Goal: Information Seeking & Learning: Learn about a topic

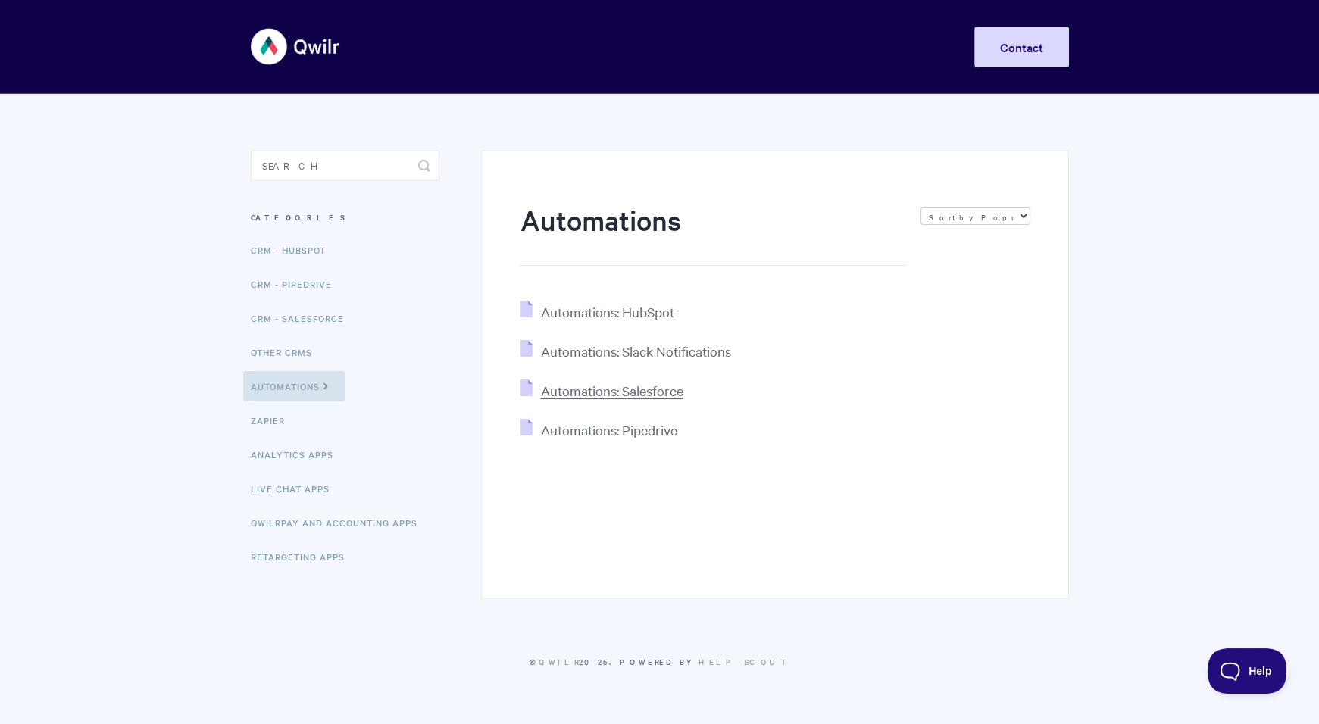
click at [655, 389] on span "Automations: Salesforce" at bounding box center [611, 390] width 142 height 17
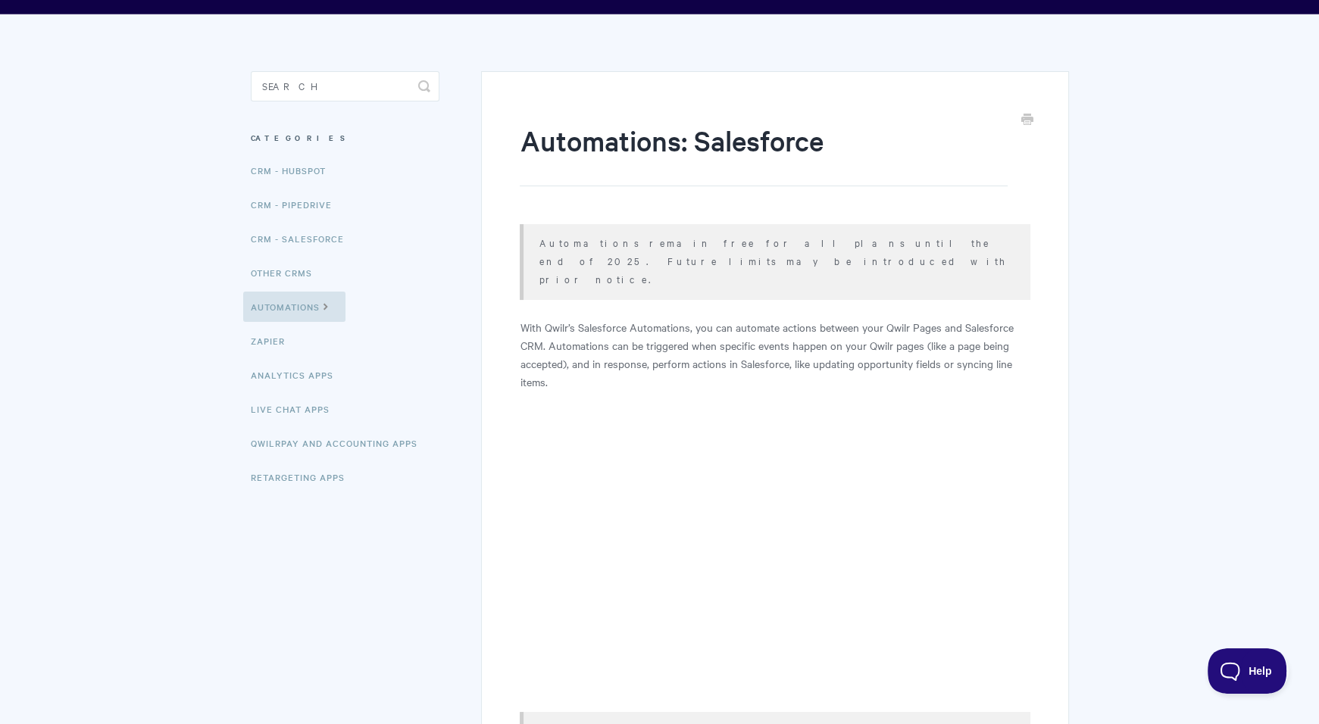
click at [874, 245] on p "Automations remain free for all plans until the end of 2025. Future limits may …" at bounding box center [775, 260] width 472 height 55
click at [864, 318] on p "With Qwilr’s Salesforce Automations, you can automate actions between your Qwil…" at bounding box center [775, 354] width 510 height 73
click at [630, 234] on p "Automations remain free for all plans until the end of 2025. Future limits may …" at bounding box center [775, 260] width 472 height 55
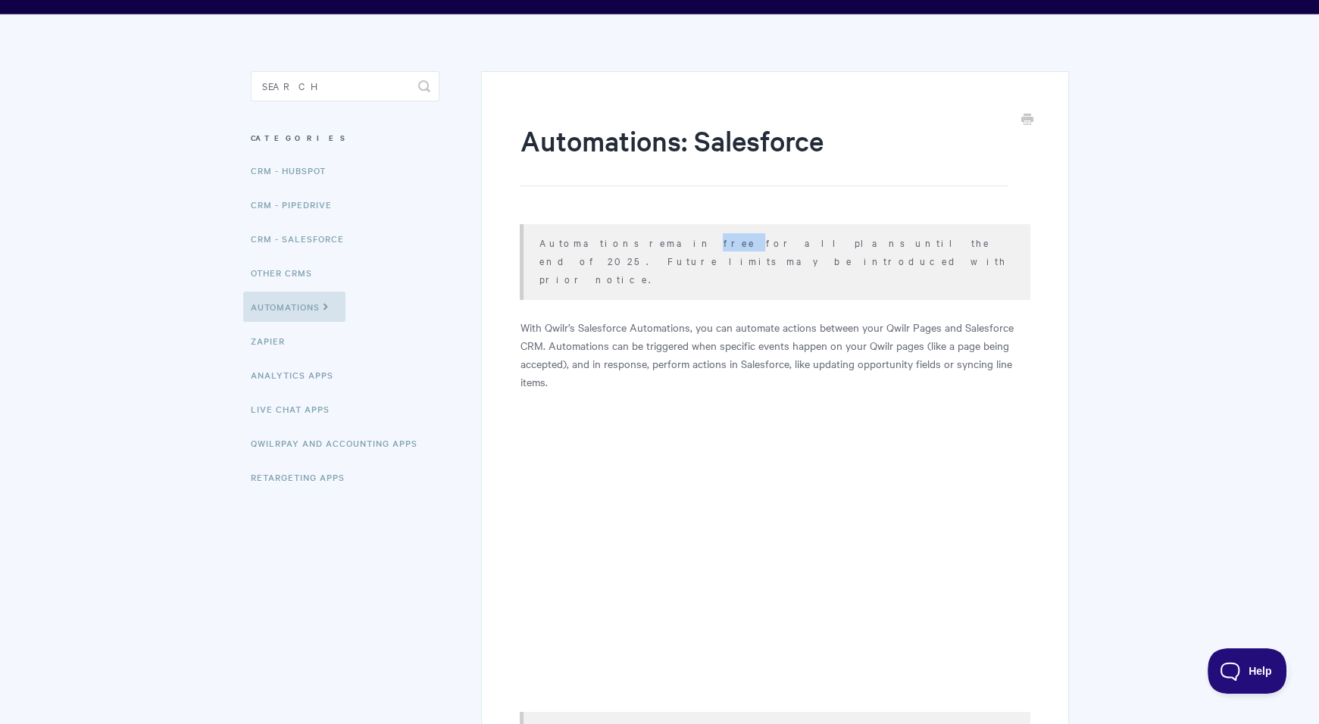
click at [630, 234] on p "Automations remain free for all plans until the end of 2025. Future limits may …" at bounding box center [775, 260] width 472 height 55
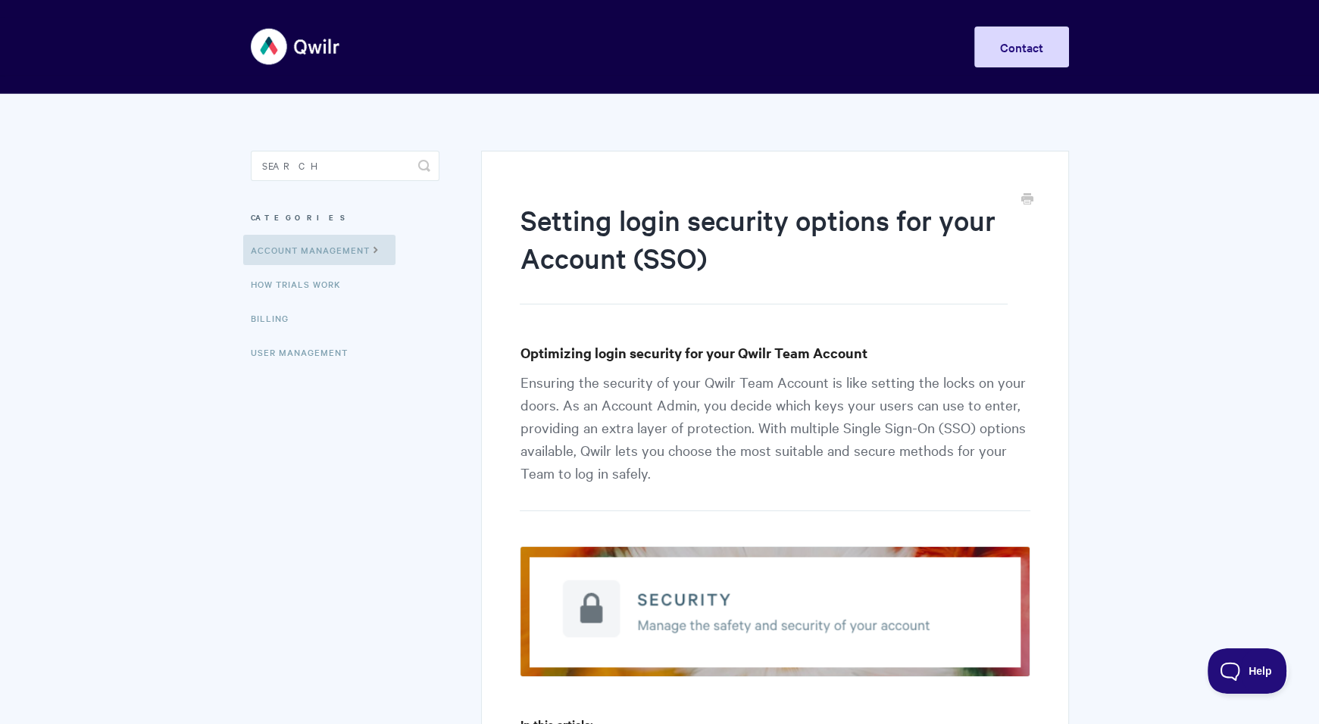
click at [808, 381] on p "Ensuring the security of your Qwilr Team Account is like setting the locks on y…" at bounding box center [775, 441] width 510 height 141
click at [804, 421] on p "Ensuring the security of your Qwilr Team Account is like setting the locks on y…" at bounding box center [775, 441] width 510 height 141
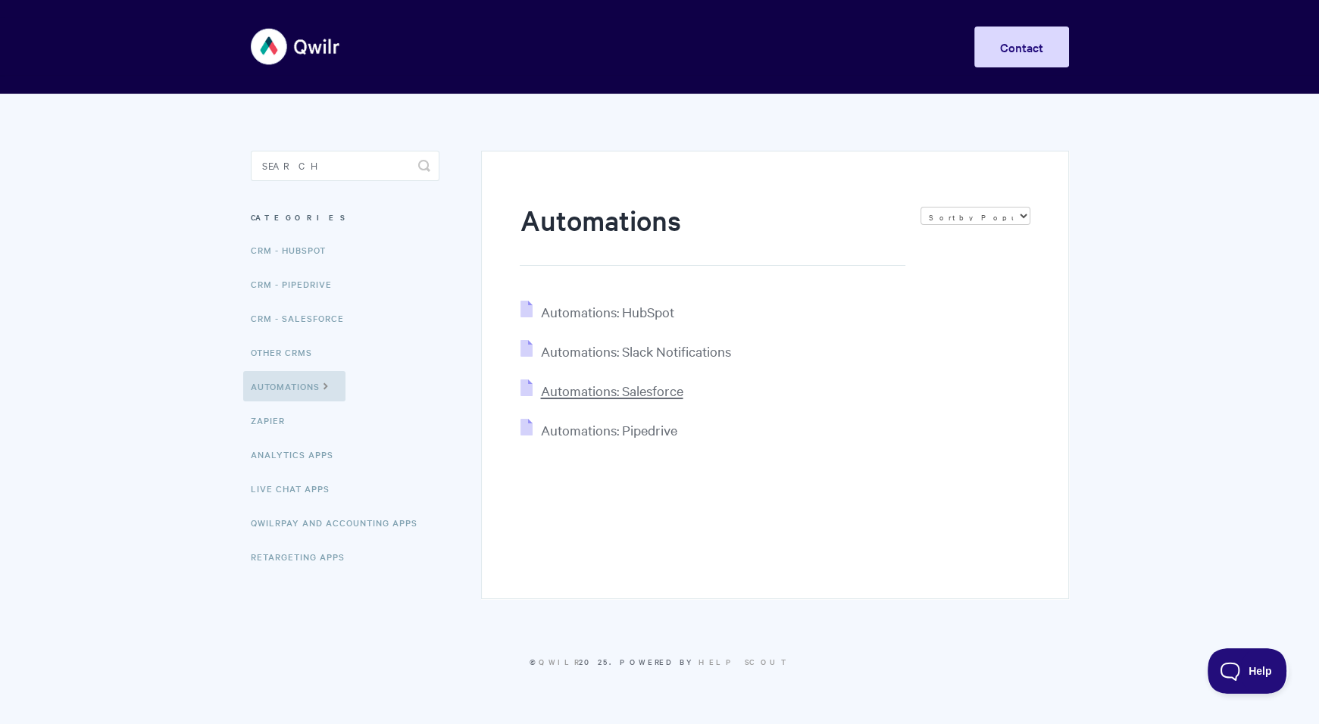
click at [619, 394] on span "Automations: Salesforce" at bounding box center [611, 390] width 142 height 17
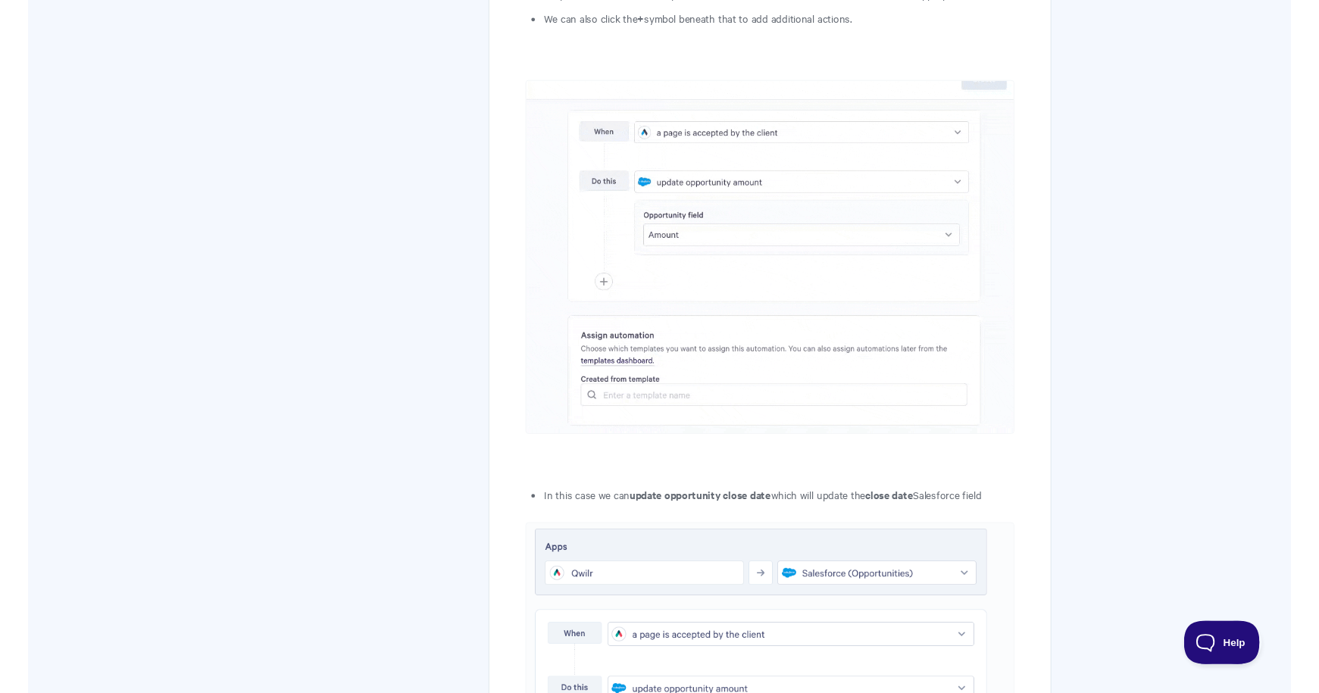
scroll to position [3513, 0]
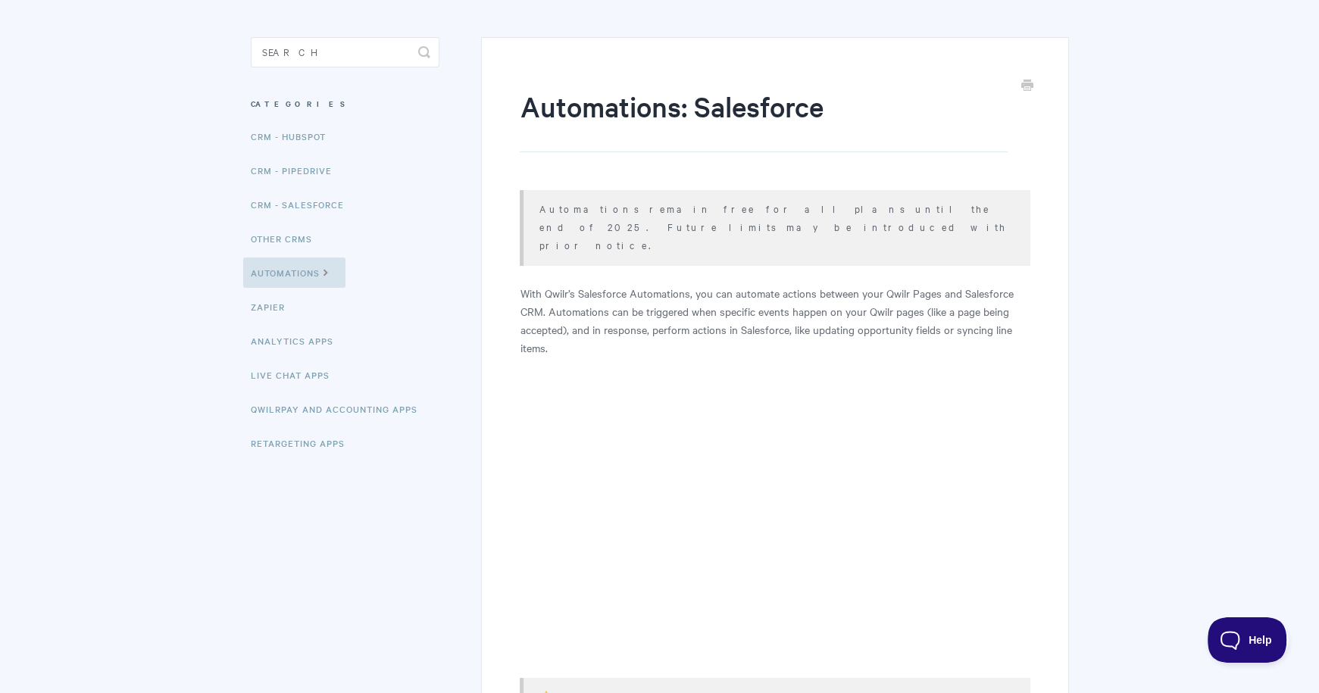
scroll to position [0, 0]
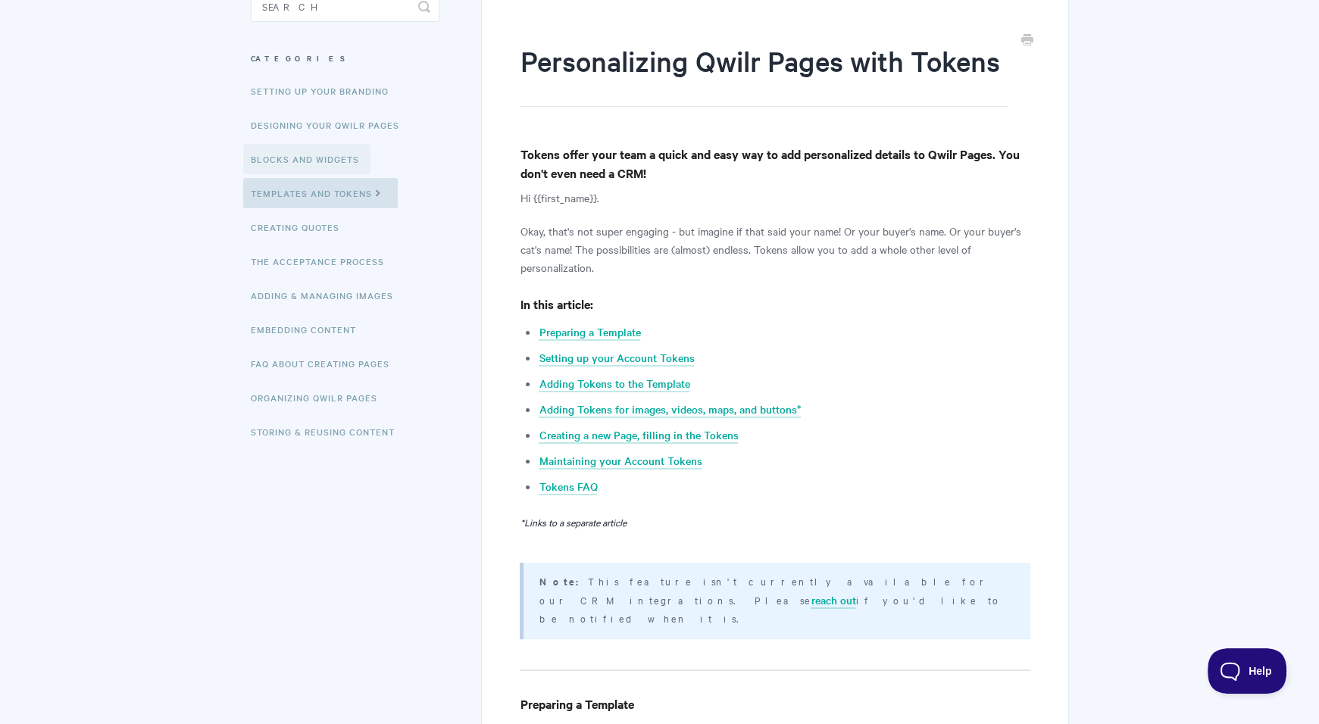
click at [327, 160] on link "Blocks and Widgets" at bounding box center [306, 159] width 127 height 30
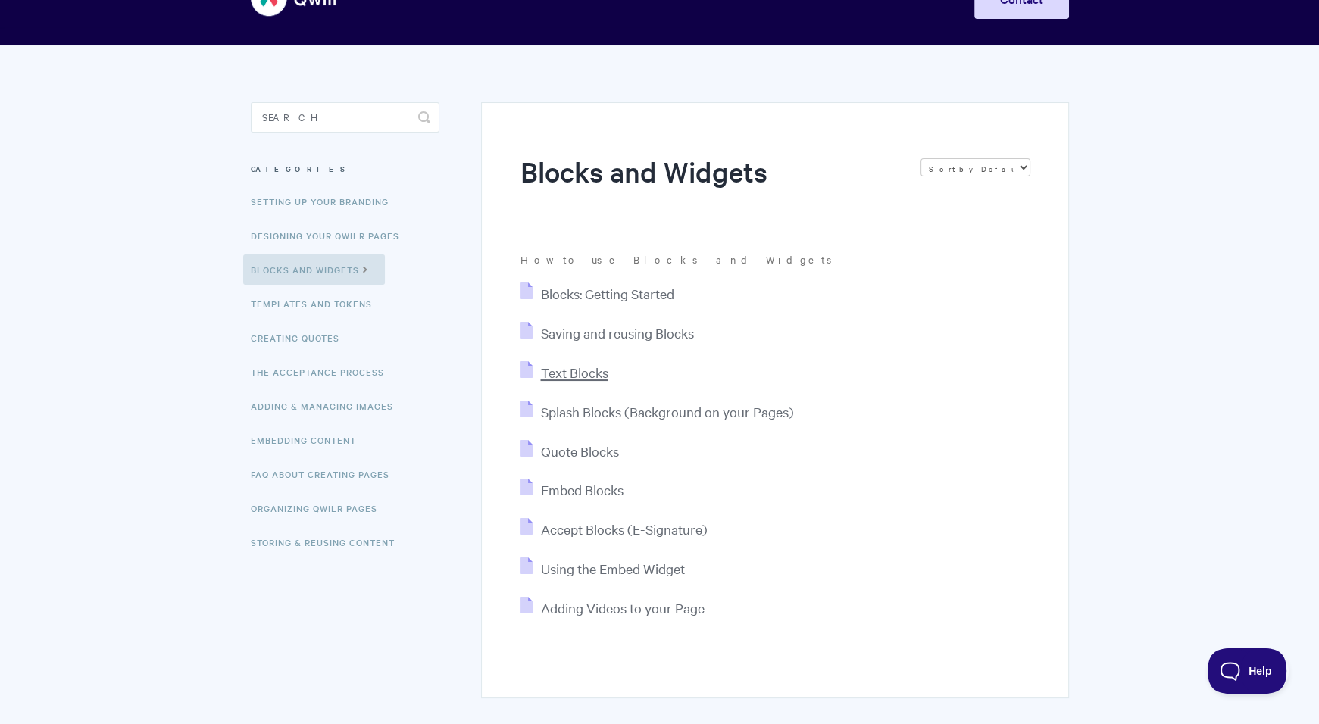
scroll to position [80, 0]
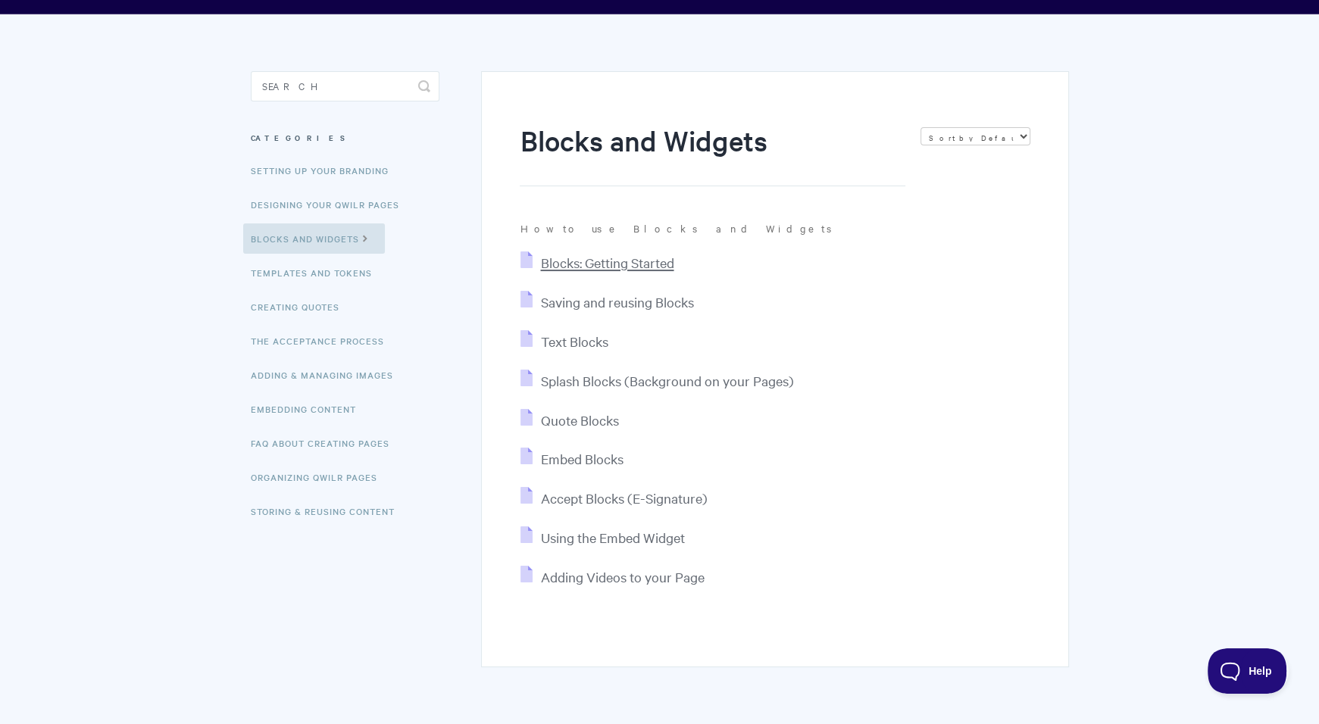
click at [595, 260] on span "Blocks: Getting Started" at bounding box center [606, 262] width 133 height 17
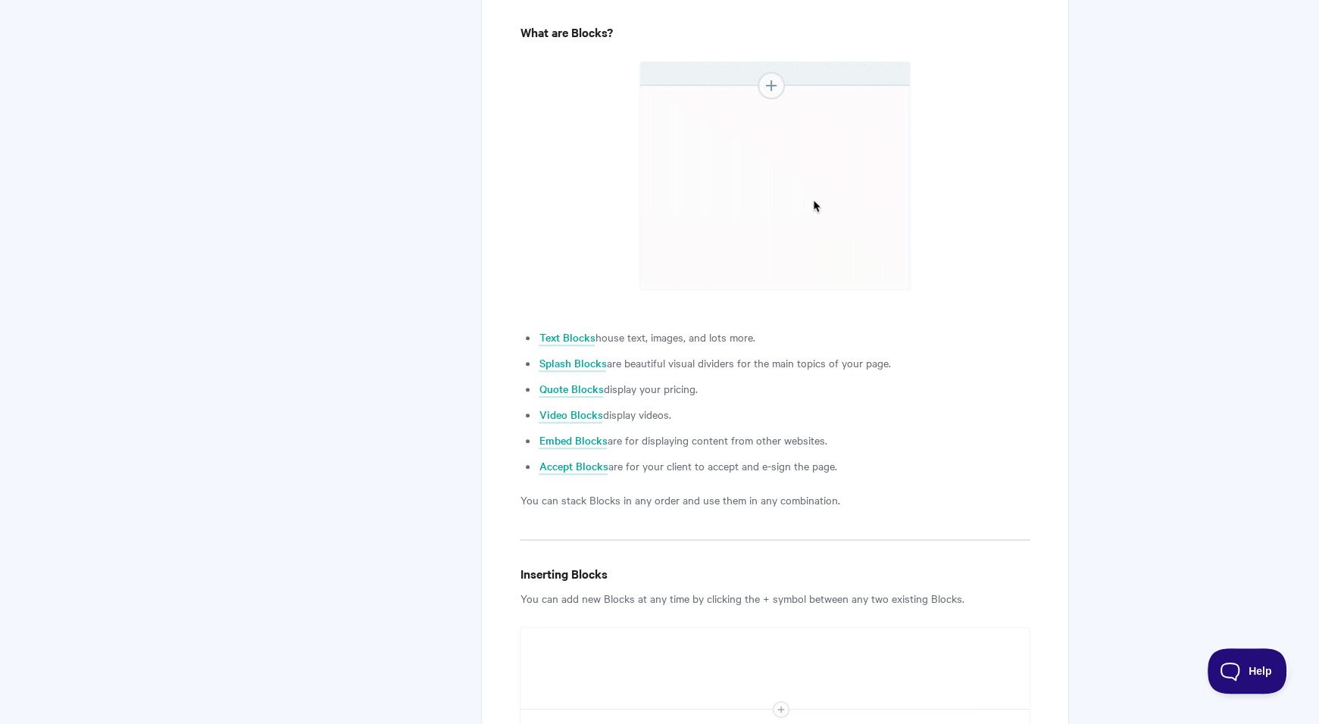
scroll to position [639, 0]
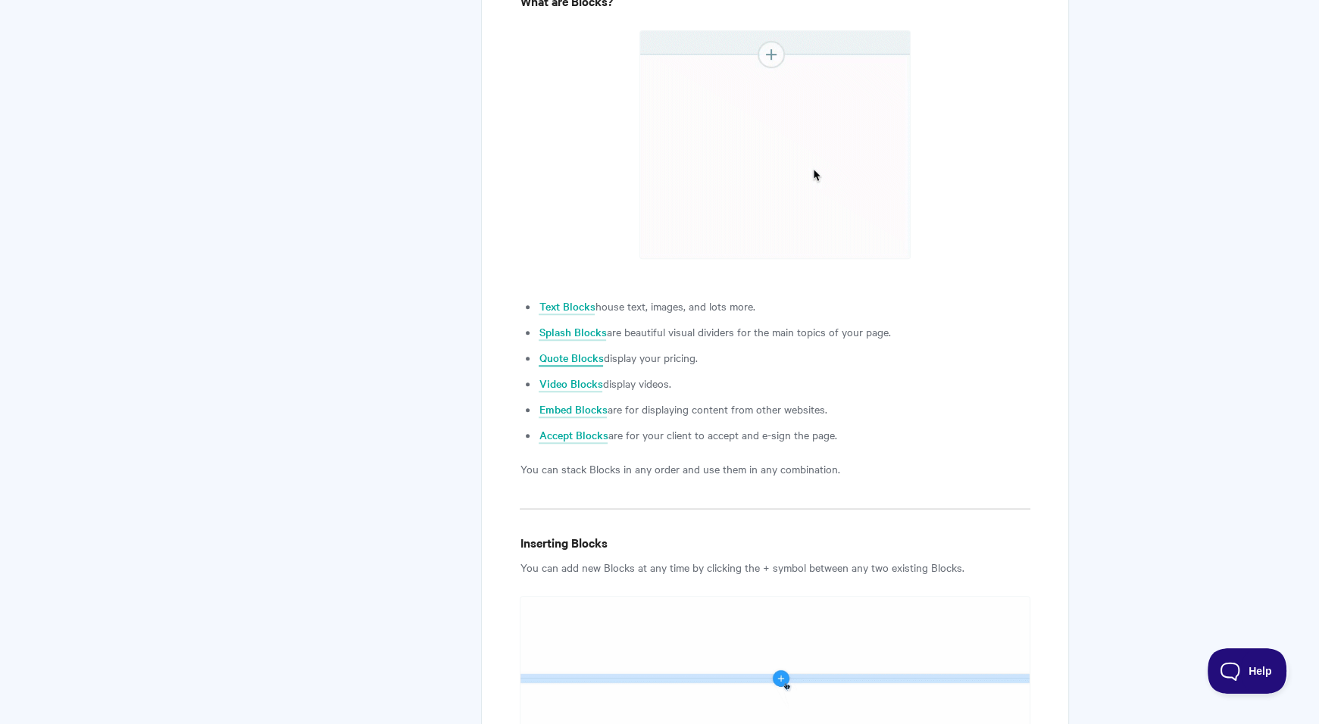
click at [582, 361] on link "Quote Blocks" at bounding box center [571, 358] width 64 height 17
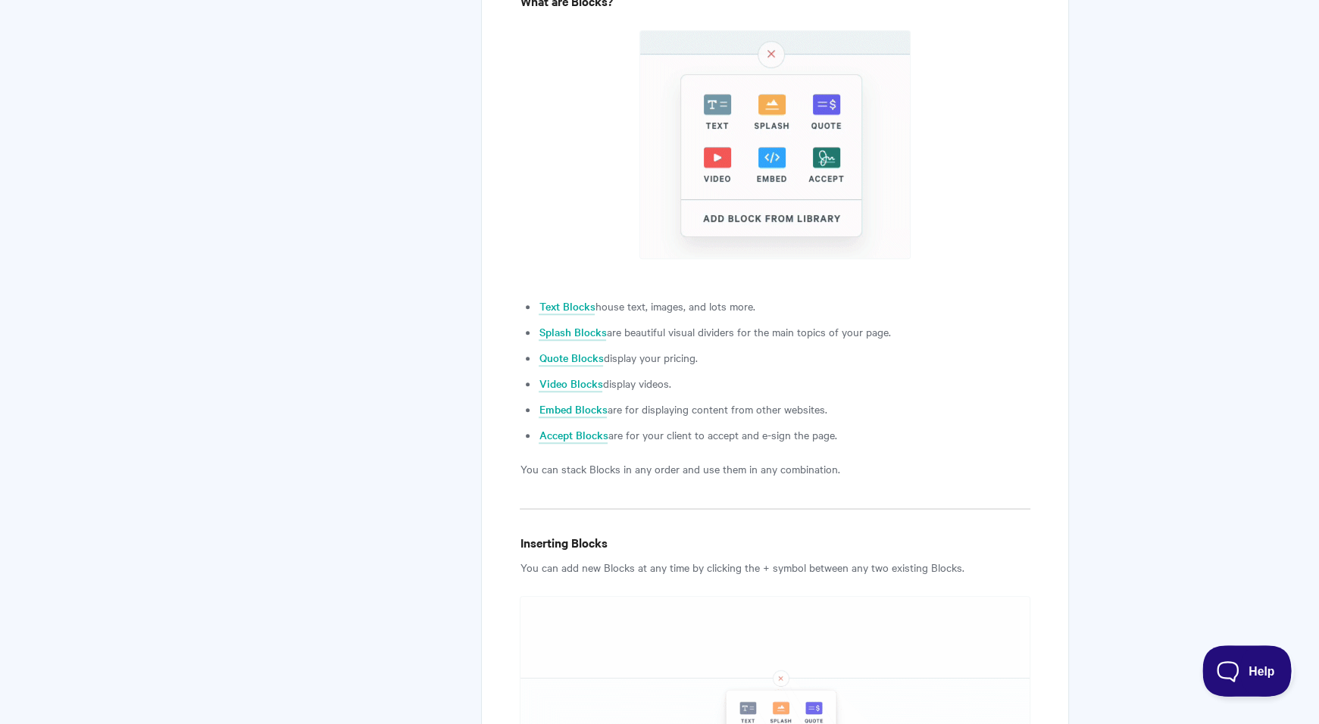
click at [1255, 677] on button "Help" at bounding box center [1241, 668] width 79 height 45
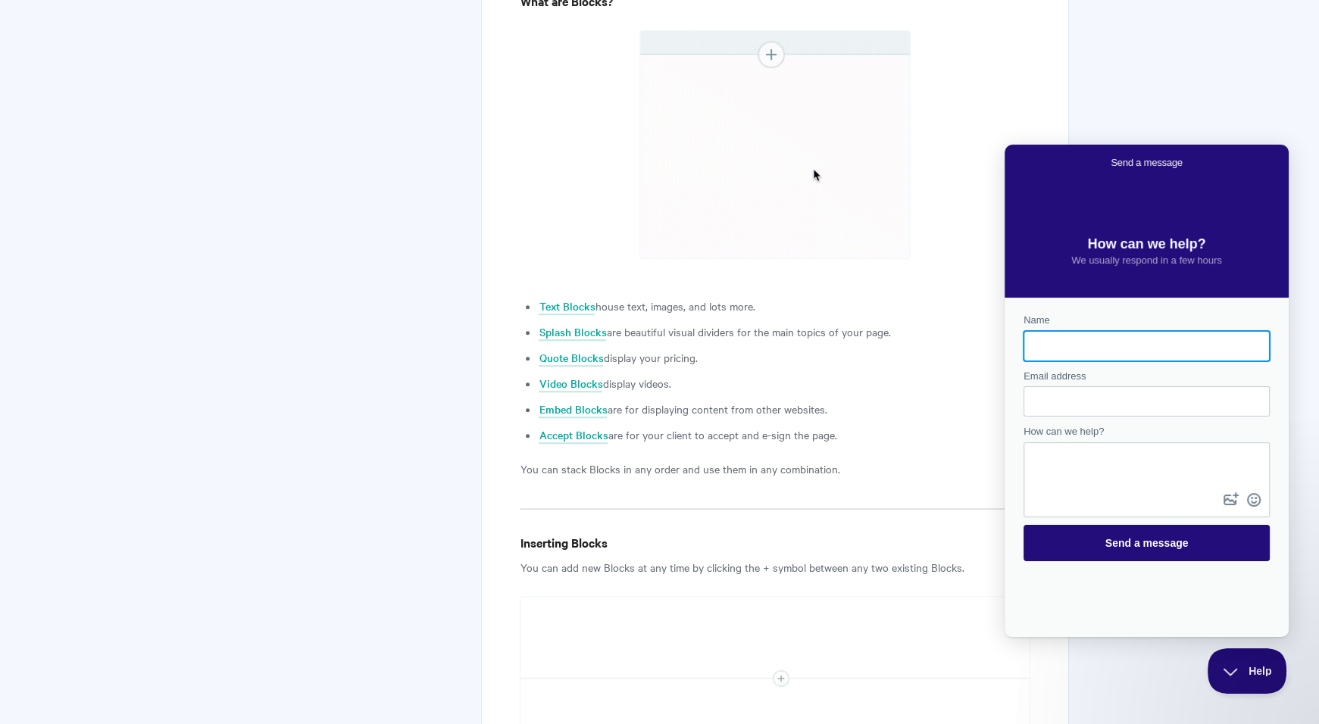
scroll to position [0, 0]
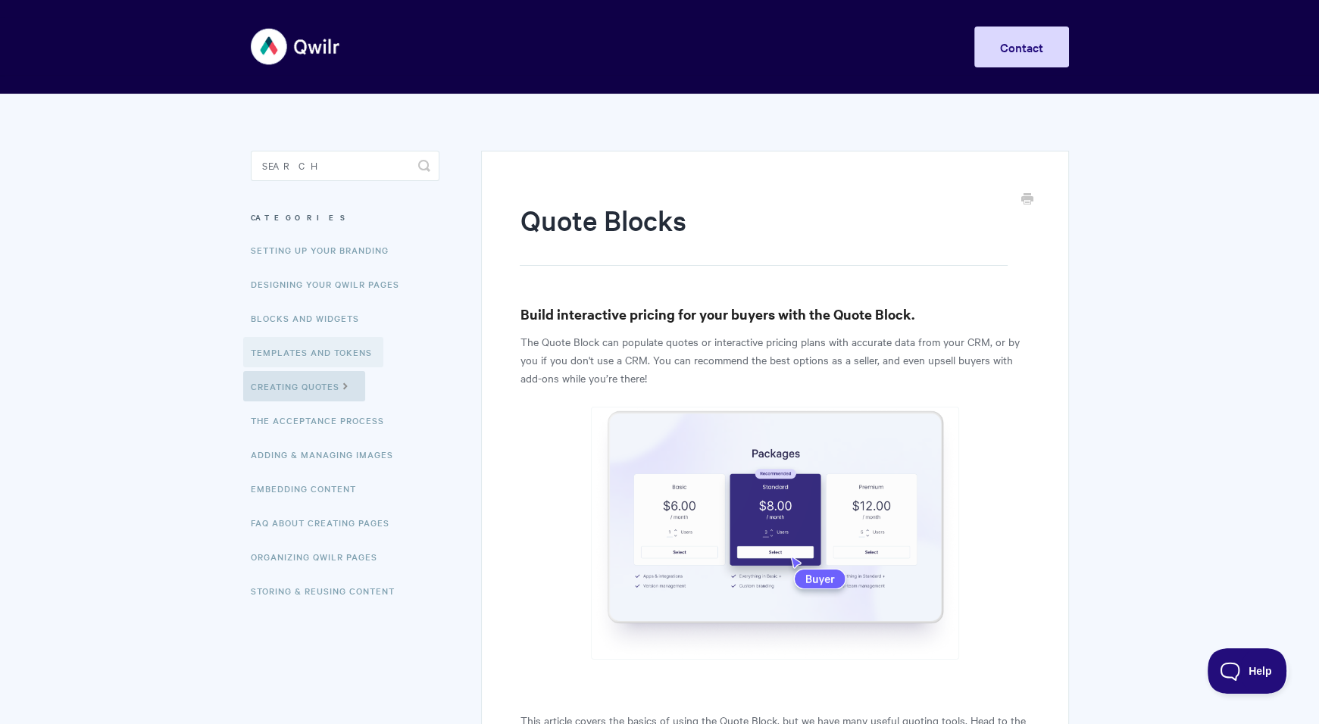
click at [326, 353] on link "Templates and Tokens" at bounding box center [313, 352] width 140 height 30
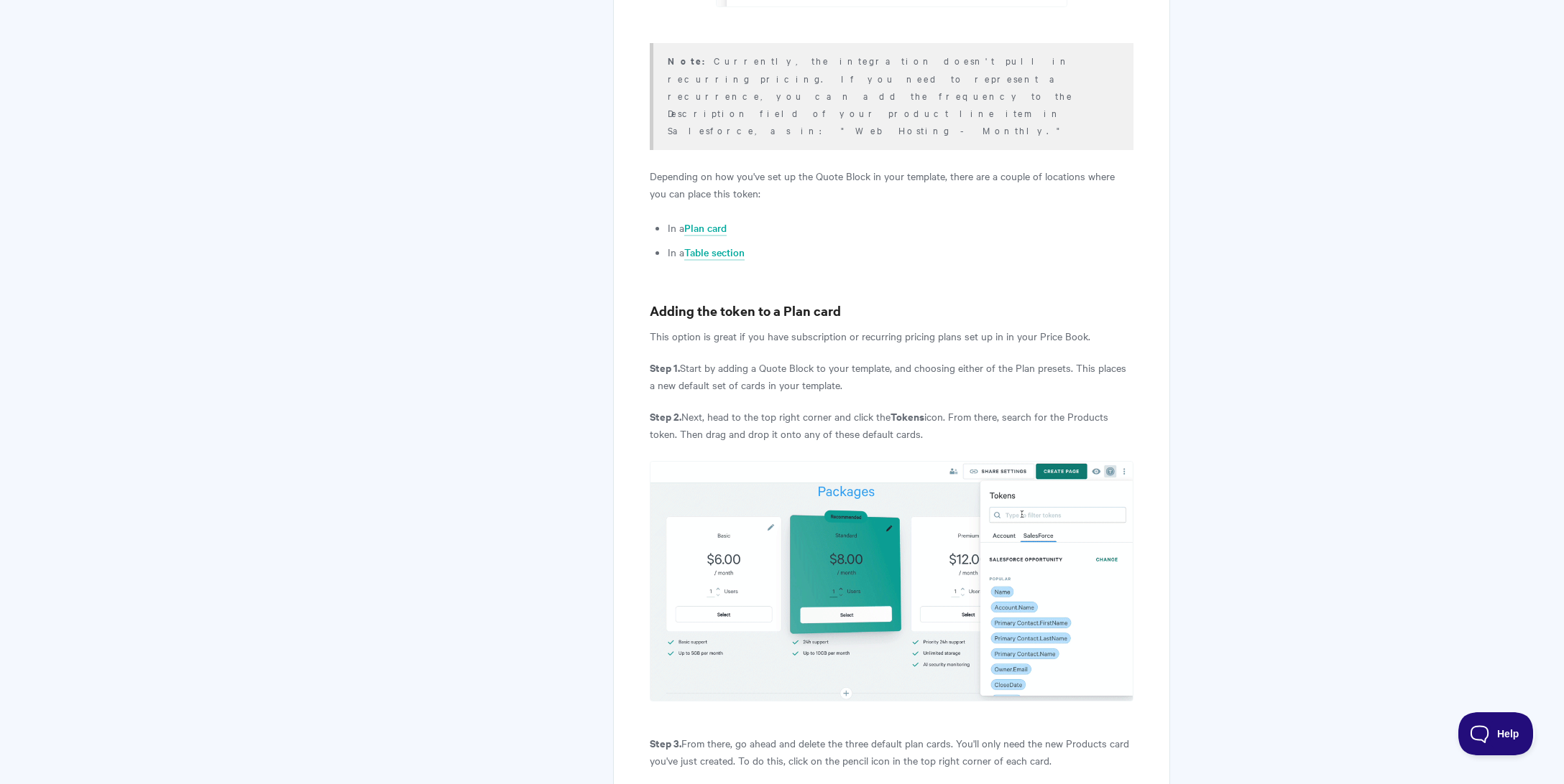
scroll to position [2650, 0]
